Goal: Information Seeking & Learning: Learn about a topic

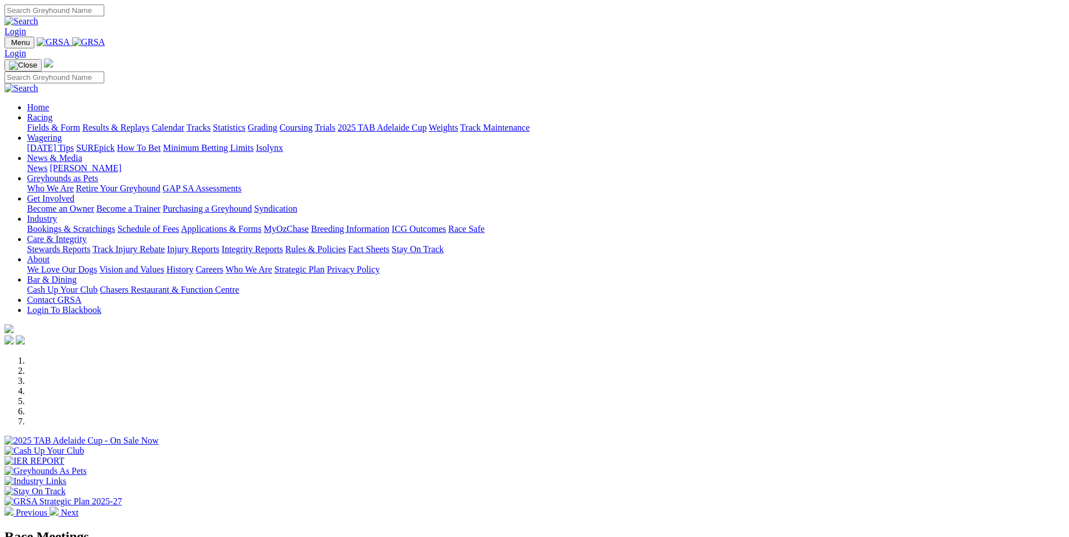
scroll to position [394, 0]
